Goal: Transaction & Acquisition: Purchase product/service

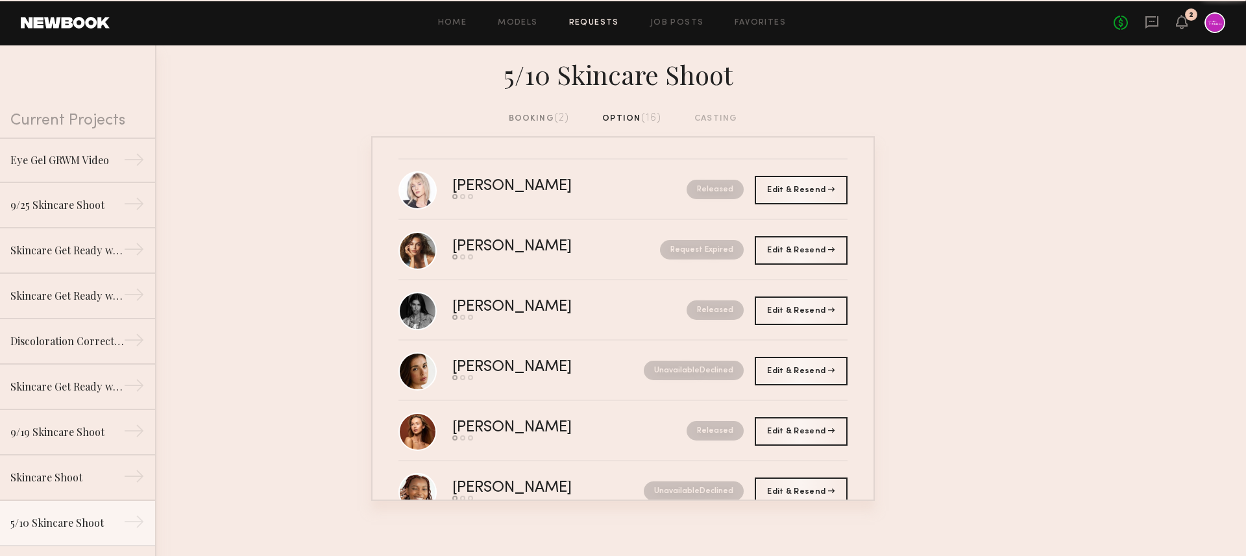
click at [1185, 15] on div "2" at bounding box center [1191, 14] width 12 height 12
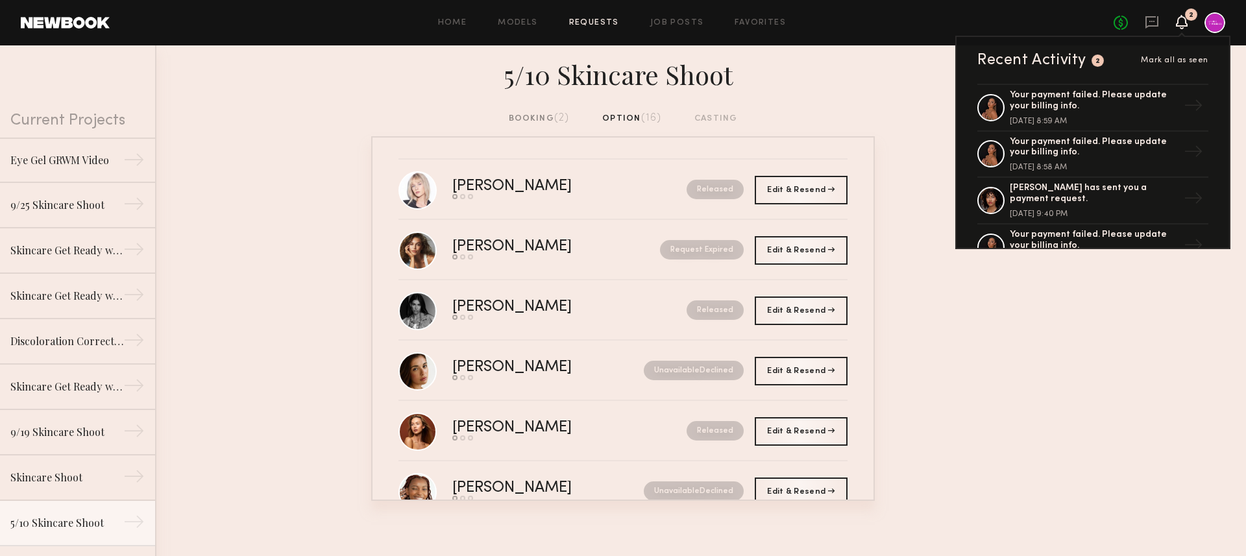
click at [1183, 15] on icon at bounding box center [1182, 22] width 12 height 14
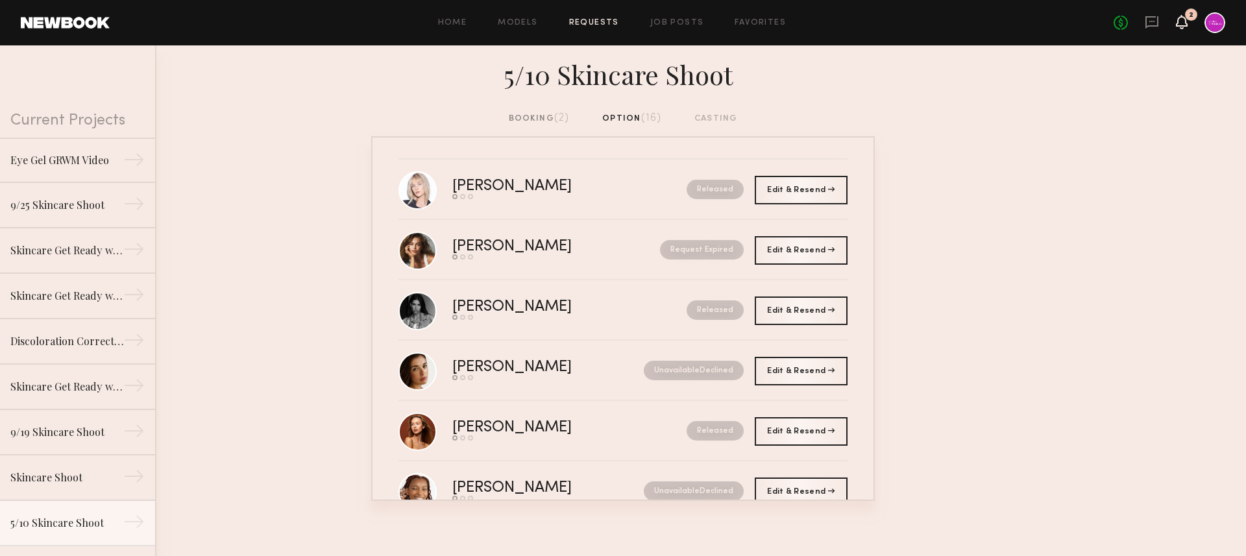
click at [1184, 27] on icon at bounding box center [1182, 22] width 12 height 14
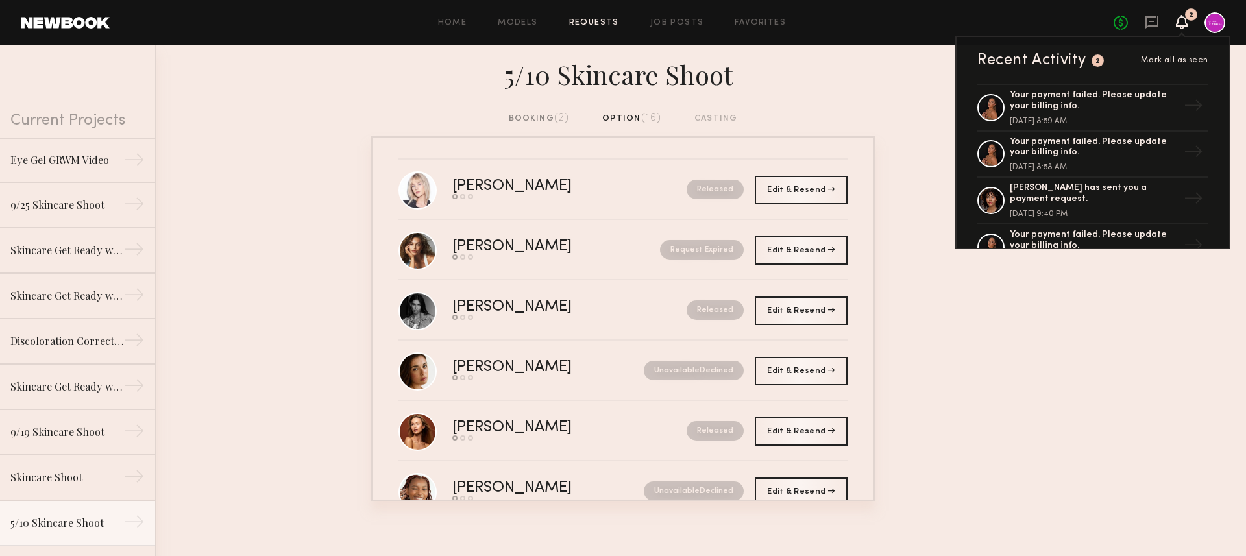
click at [1179, 67] on div "Recent Activity 2 Mark all as seen" at bounding box center [1092, 61] width 231 height 16
click at [1177, 59] on span "Mark all as seen" at bounding box center [1174, 60] width 67 height 8
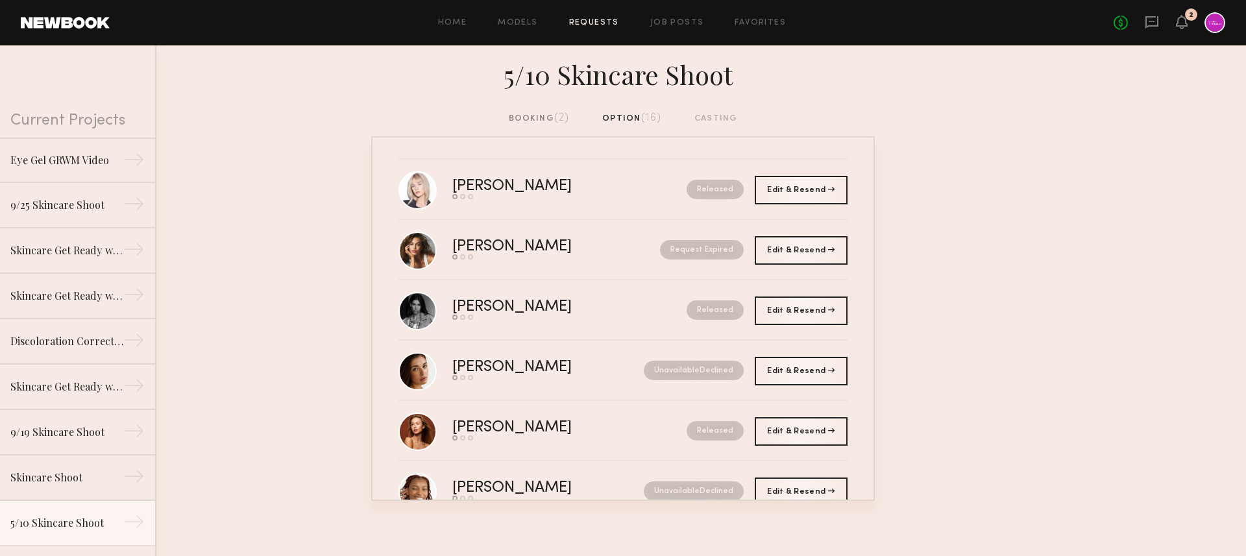
click at [516, 16] on div "Home Models Requests Job Posts Favorites Sign Out No fees up to $5,000 2" at bounding box center [667, 22] width 1115 height 21
click at [605, 20] on link "Requests" at bounding box center [594, 23] width 50 height 8
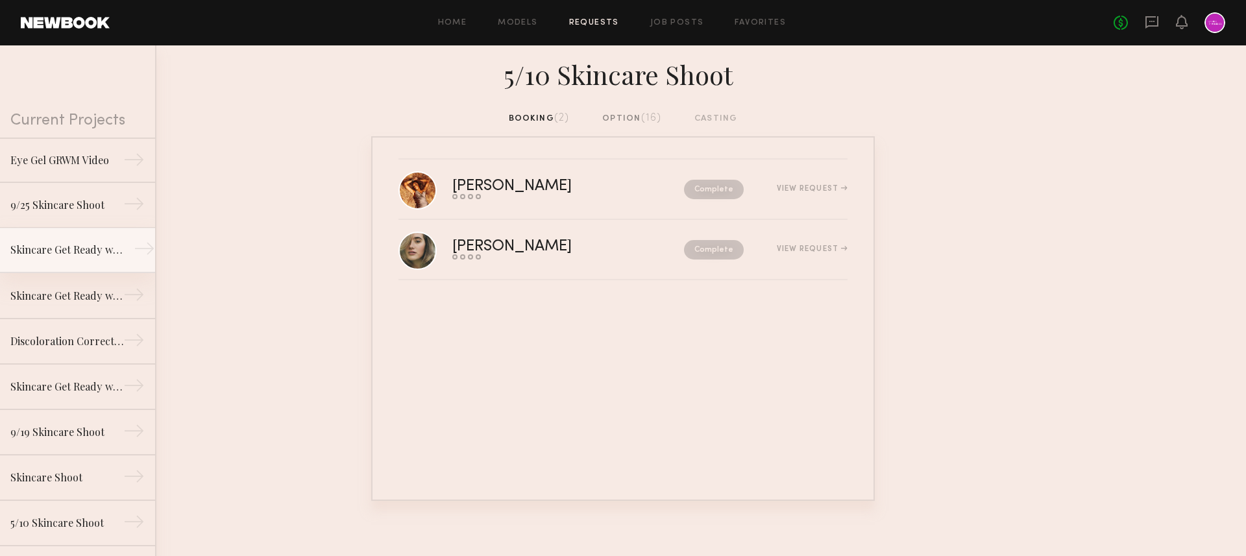
click at [80, 250] on div "Skincare Get Ready with Me Video (Body Treatment)" at bounding box center [66, 250] width 113 height 16
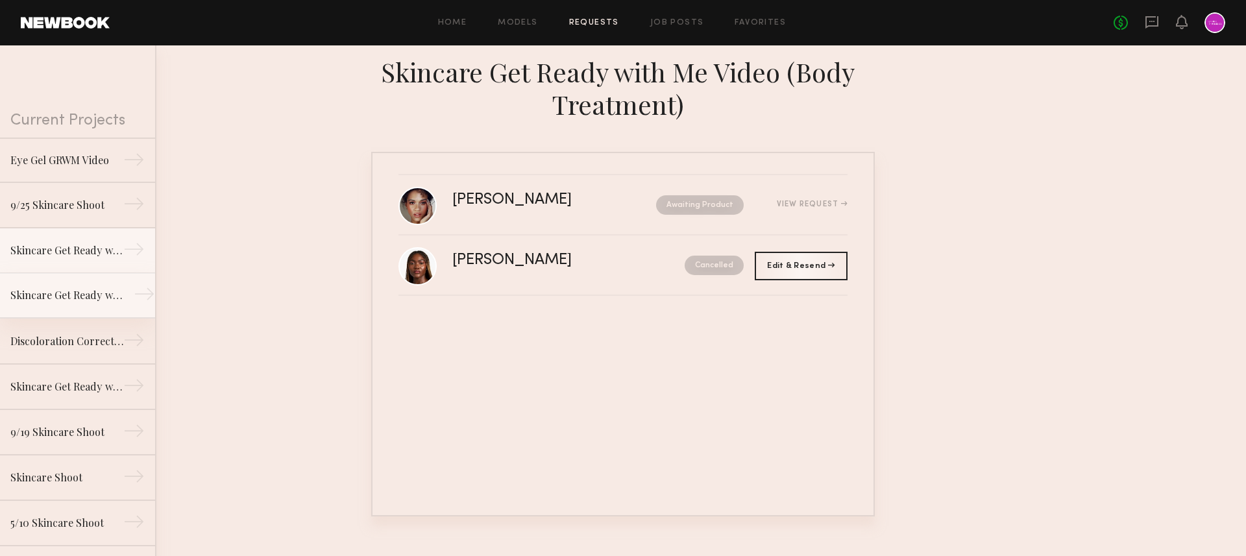
click at [79, 296] on div "Skincare Get Ready with Me Video (Eye Gel)" at bounding box center [66, 295] width 113 height 16
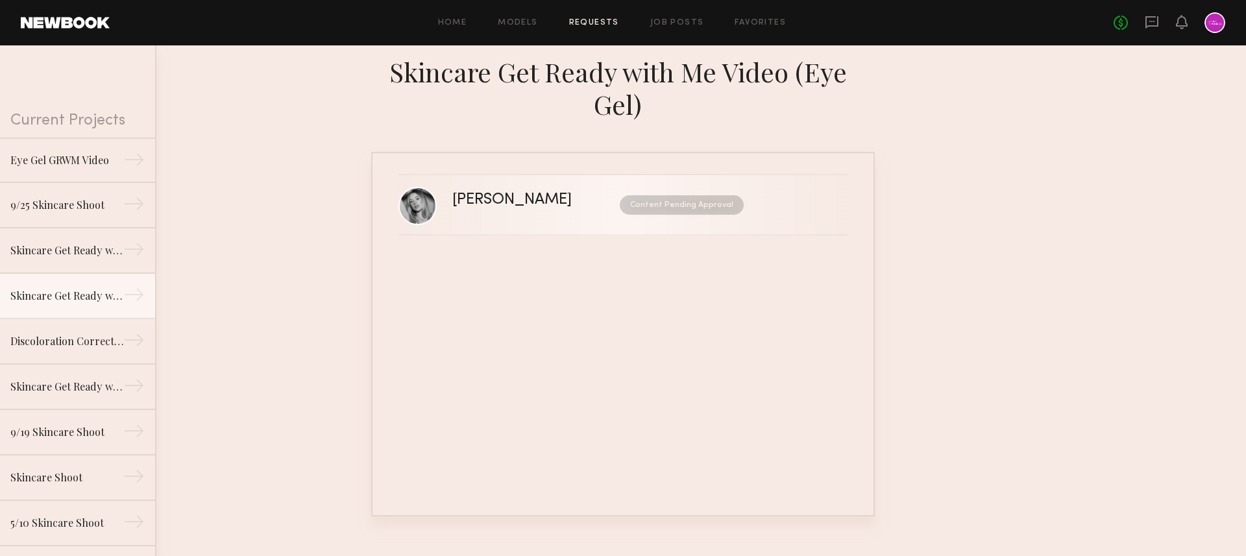
click at [461, 208] on div "[PERSON_NAME] Content Pending Approval" at bounding box center [649, 205] width 395 height 25
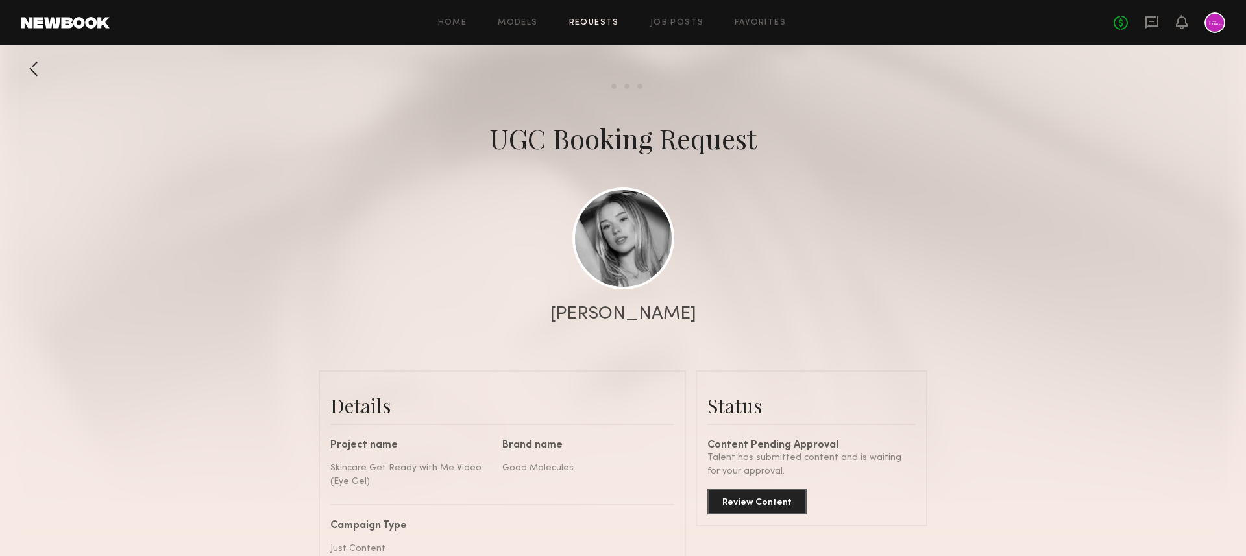
scroll to position [1906, 0]
click at [747, 507] on button "Review Content" at bounding box center [756, 501] width 99 height 26
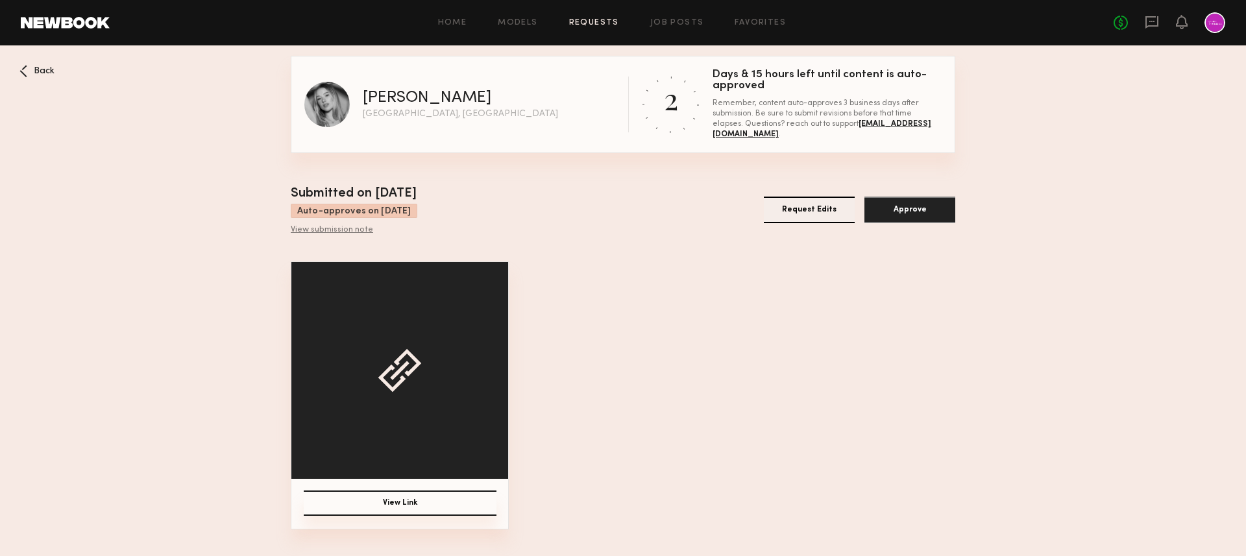
click at [564, 213] on div "Submitted on [DATE] Auto-approves on [DATE] View submission note Request Edits …" at bounding box center [623, 209] width 664 height 51
click at [446, 502] on button "View Link" at bounding box center [400, 503] width 193 height 25
click at [382, 504] on button "View Link" at bounding box center [400, 503] width 193 height 25
click at [670, 417] on div "View Link" at bounding box center [623, 395] width 664 height 268
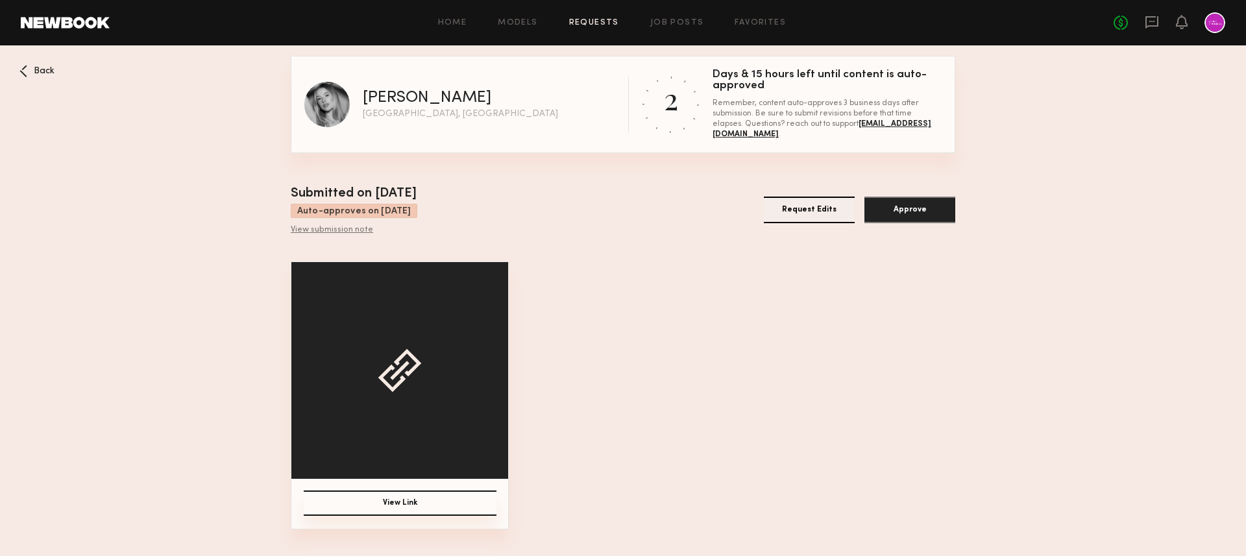
click at [928, 221] on button "Approve" at bounding box center [909, 210] width 91 height 27
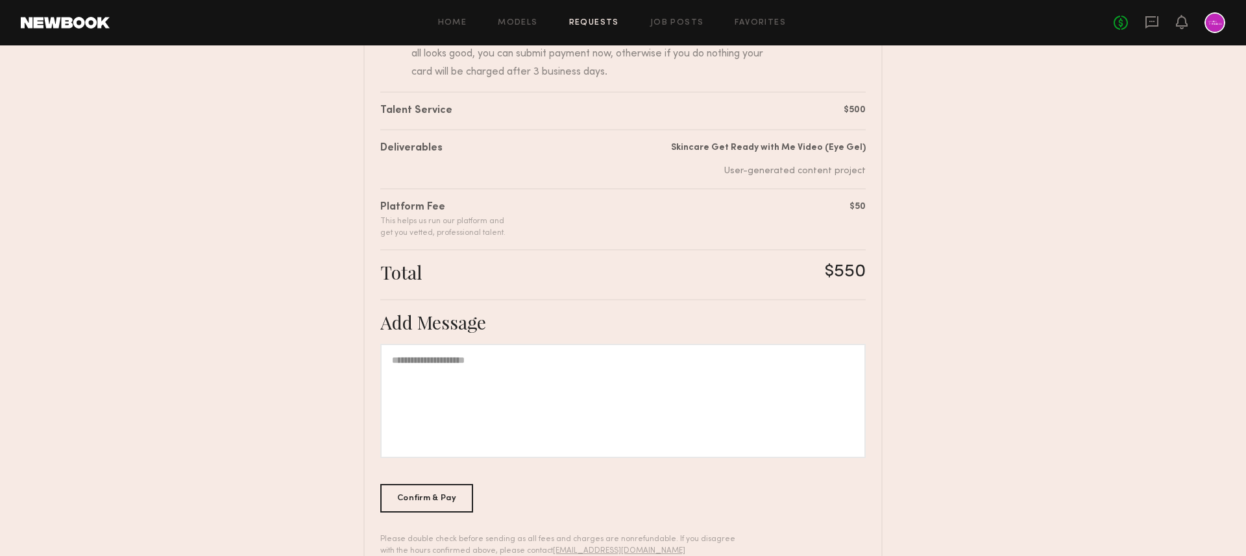
scroll to position [224, 0]
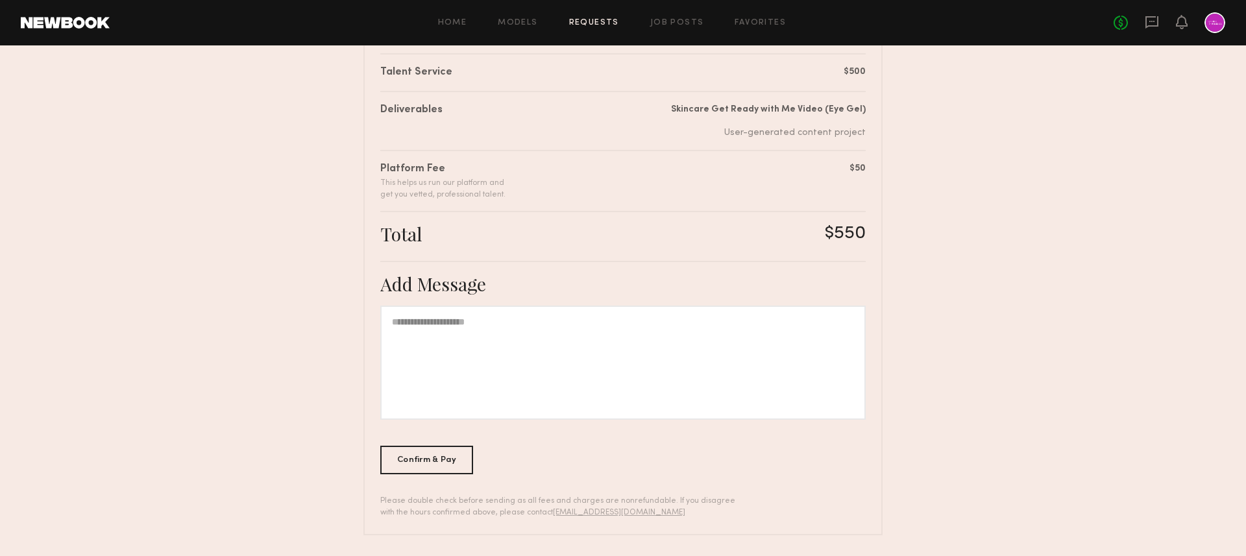
click at [446, 358] on div at bounding box center [622, 363] width 485 height 114
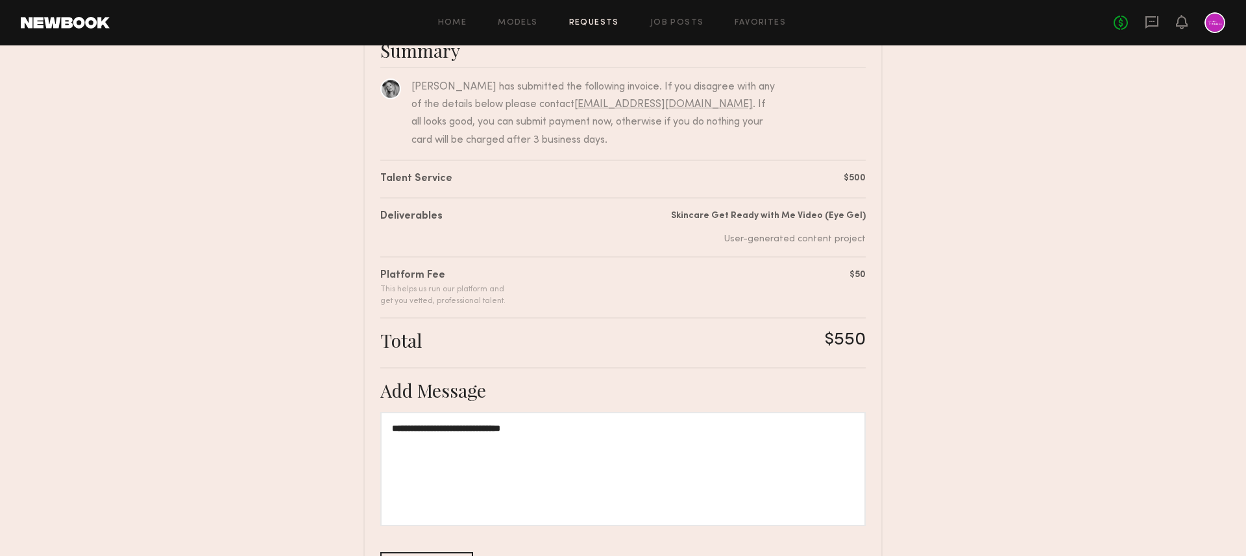
scroll to position [156, 0]
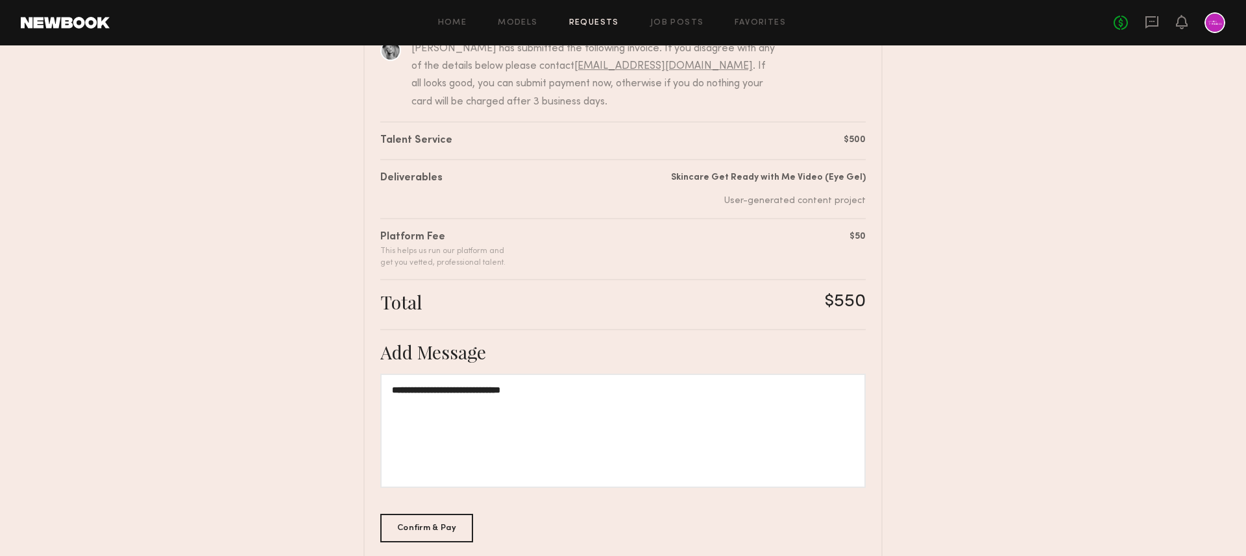
click at [404, 387] on div "**********" at bounding box center [622, 431] width 485 height 114
click at [433, 390] on div "**********" at bounding box center [622, 431] width 485 height 114
click at [468, 441] on div "**********" at bounding box center [622, 431] width 485 height 114
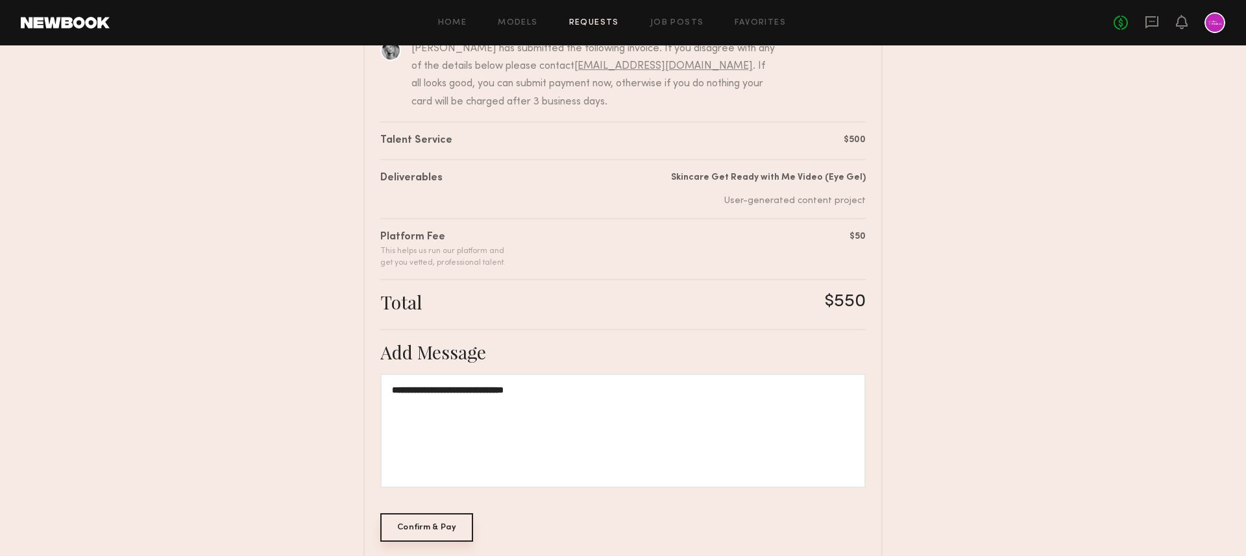
click at [418, 533] on div "Confirm & Pay" at bounding box center [426, 527] width 93 height 29
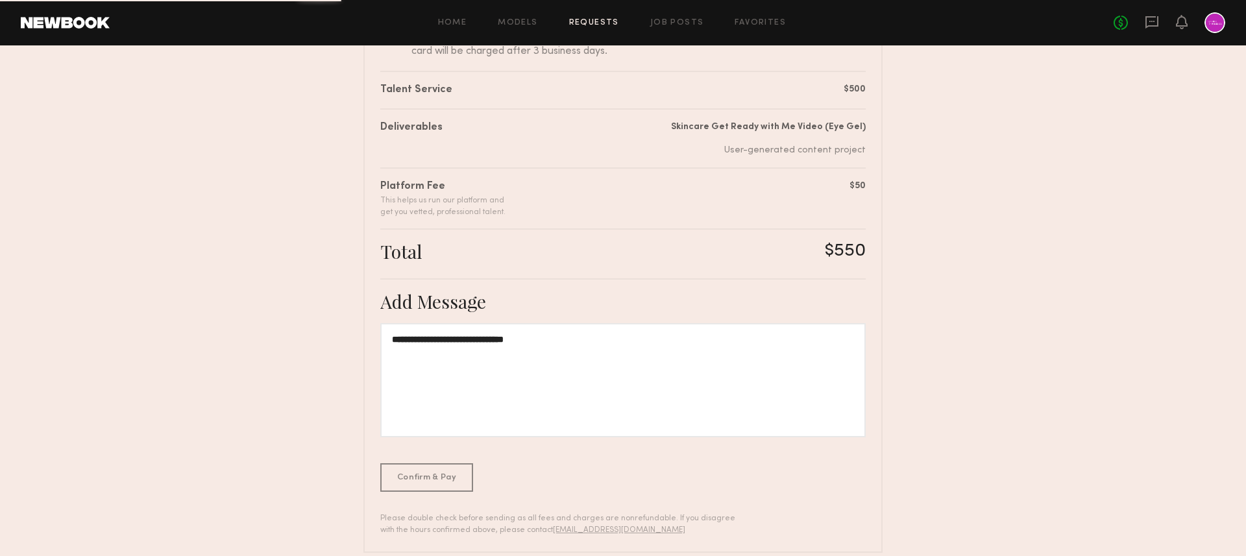
scroll to position [224, 0]
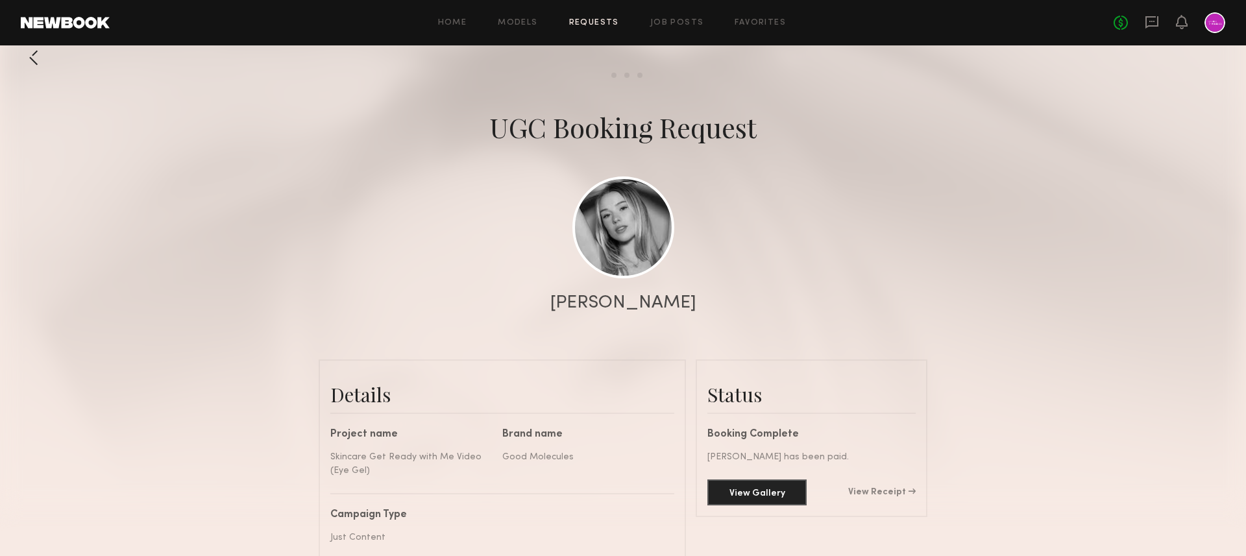
scroll to position [2067, 0]
click at [895, 491] on link "View Receipt" at bounding box center [881, 492] width 67 height 9
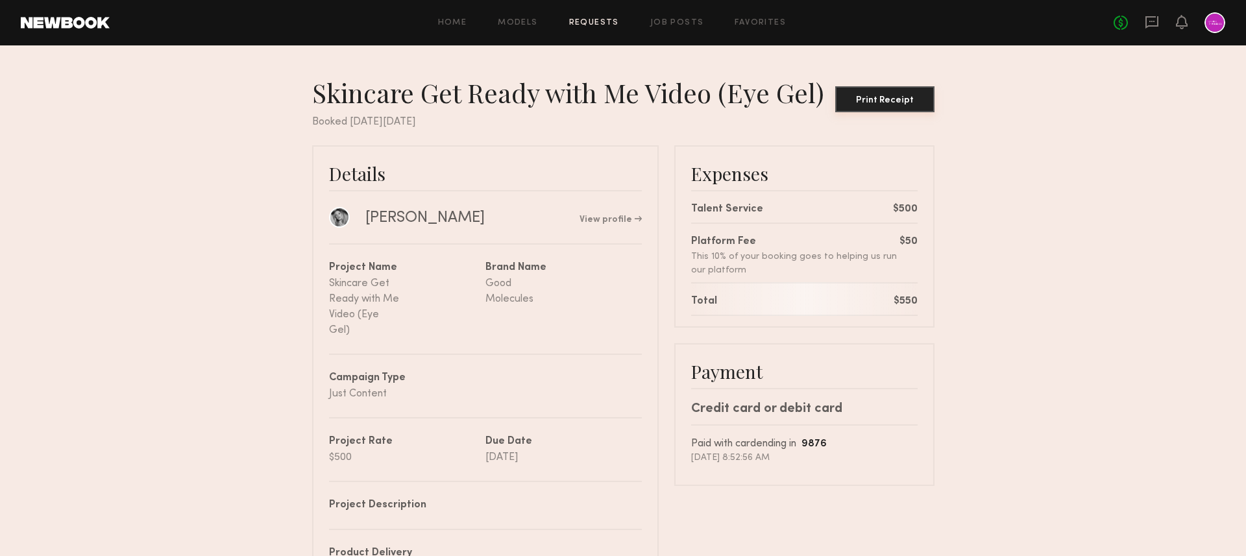
click at [895, 96] on div "Print Receipt" at bounding box center [884, 100] width 89 height 9
click at [267, 267] on nb-booking-receipt "Skincare Get Ready with Me Video (Eye Gel) Print Receipt Booked on Friday, Sep,…" at bounding box center [623, 520] width 1246 height 887
click at [255, 347] on nb-booking-receipt "Skincare Get Ready with Me Video (Eye Gel) Print Receipt Booked on Friday, Sep,…" at bounding box center [623, 520] width 1246 height 887
